Goal: Find specific fact

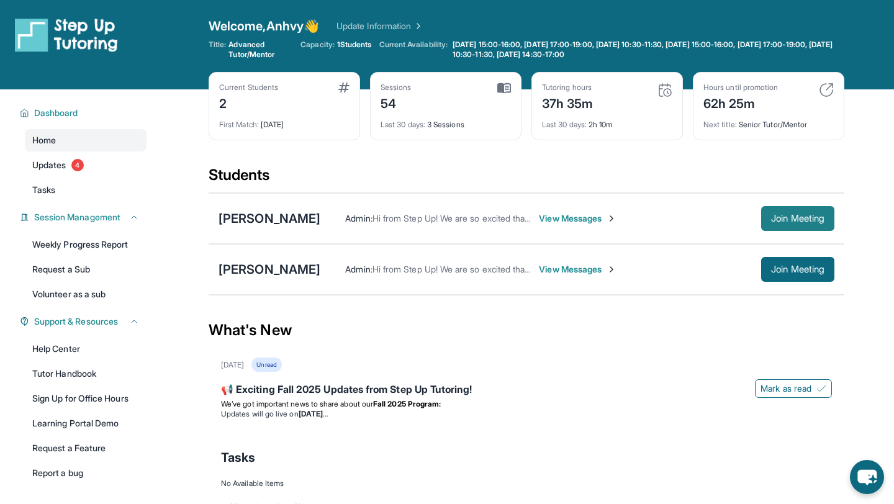
click at [813, 226] on button "Join Meeting" at bounding box center [797, 218] width 73 height 25
click at [777, 225] on button "Join Meeting" at bounding box center [797, 218] width 73 height 25
click at [540, 217] on span "View Messages" at bounding box center [578, 218] width 78 height 12
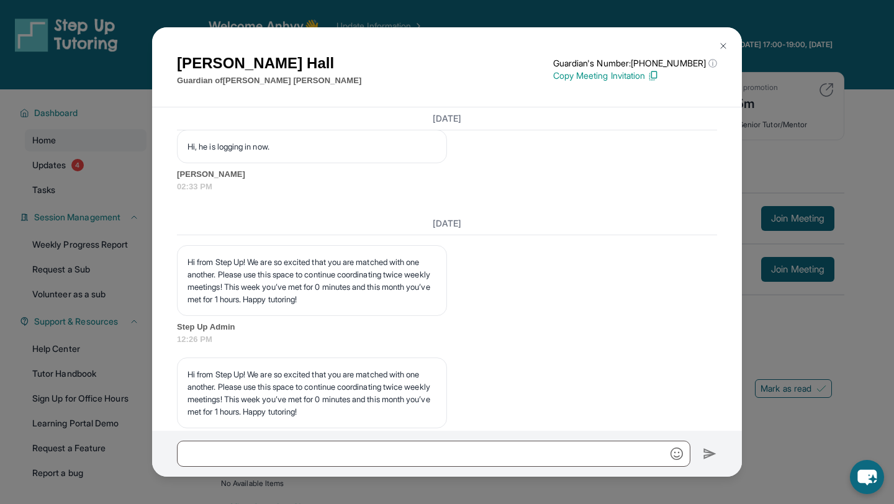
scroll to position [2758, 0]
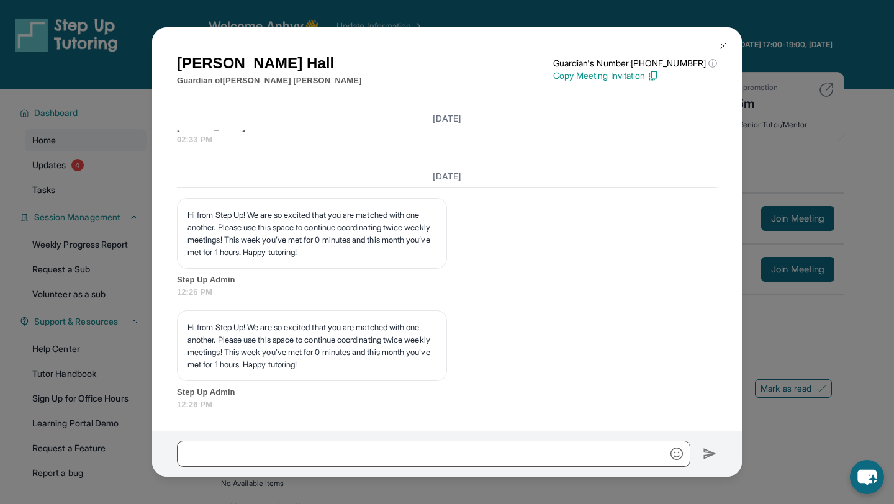
click at [721, 38] on button at bounding box center [723, 46] width 25 height 25
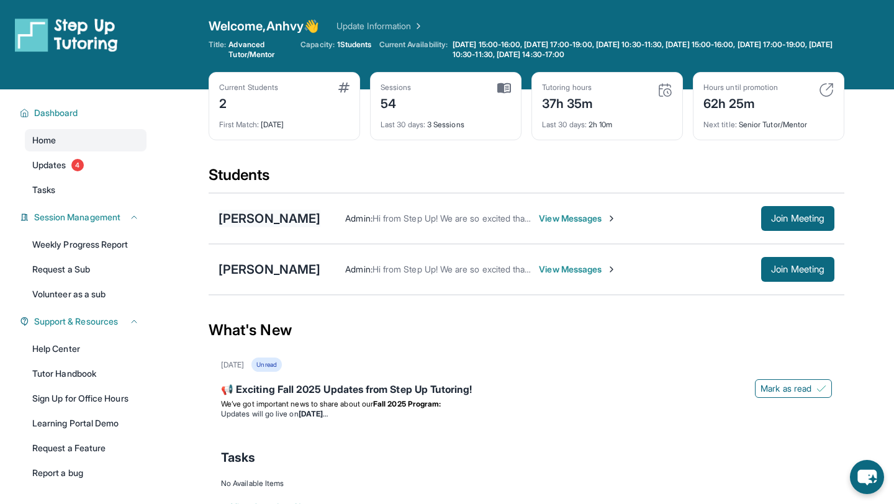
click at [270, 220] on div "Jeremy Jones" at bounding box center [270, 218] width 102 height 17
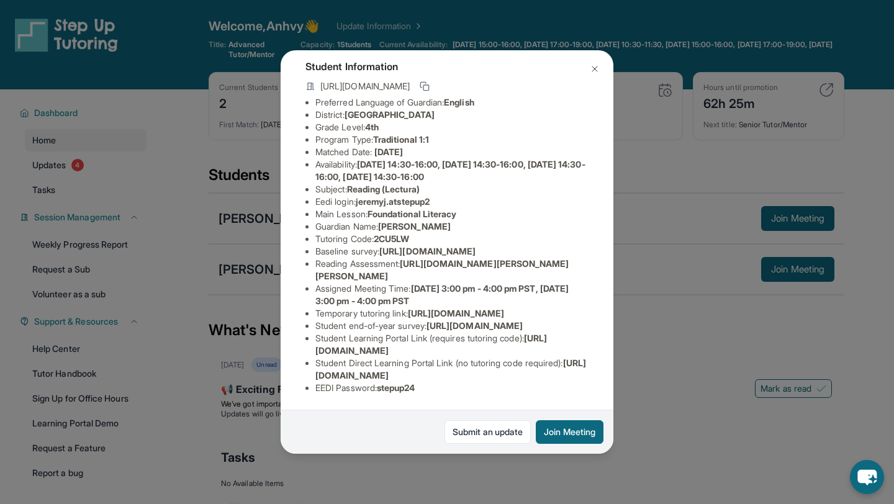
scroll to position [181, 0]
drag, startPoint x: 358, startPoint y: 90, endPoint x: 495, endPoint y: 86, distance: 137.9
click at [496, 196] on li "Eedi login : jeremyj.atstepup2" at bounding box center [451, 202] width 273 height 12
copy li "jeremyj.atstepup2"
